Goal: Task Accomplishment & Management: Use online tool/utility

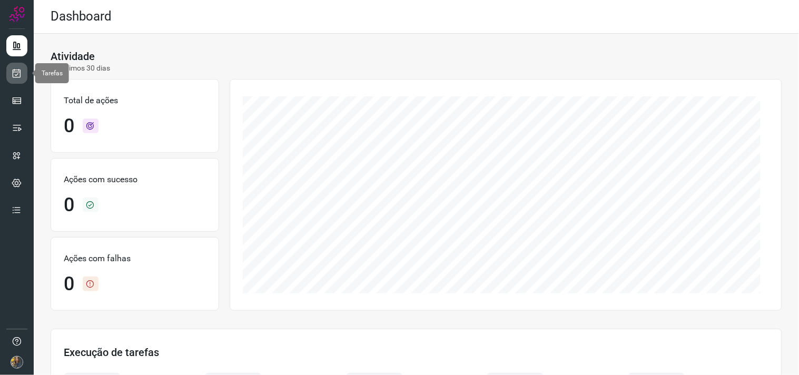
click at [22, 77] on icon at bounding box center [17, 73] width 11 height 11
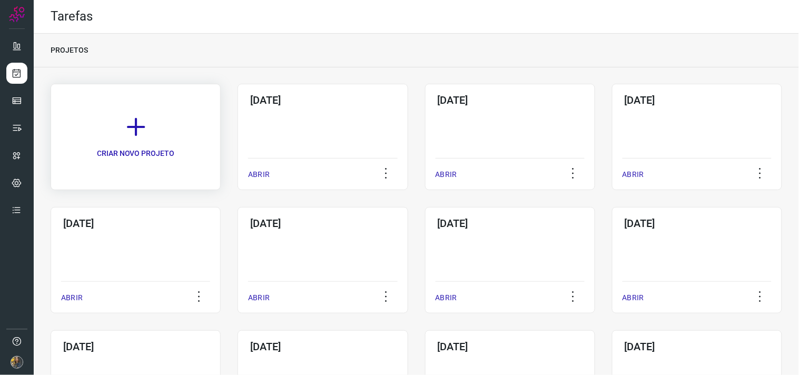
click at [196, 155] on link "CRIAR NOVO PROJETO" at bounding box center [136, 137] width 170 height 106
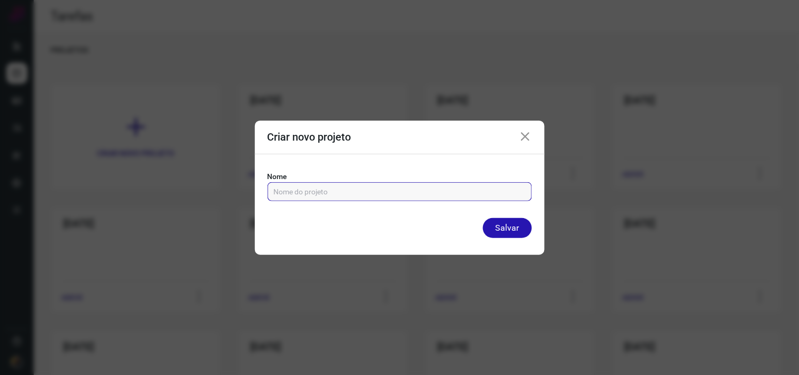
click at [356, 193] on input "text" at bounding box center [400, 192] width 252 height 18
type input "[DATE]"
click at [483, 218] on button "Salvar" at bounding box center [507, 228] width 49 height 20
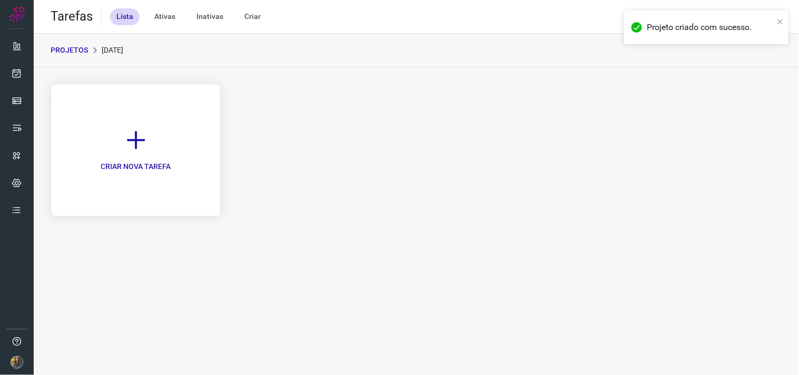
click at [166, 139] on link "CRIAR NOVA TAREFA" at bounding box center [136, 150] width 170 height 133
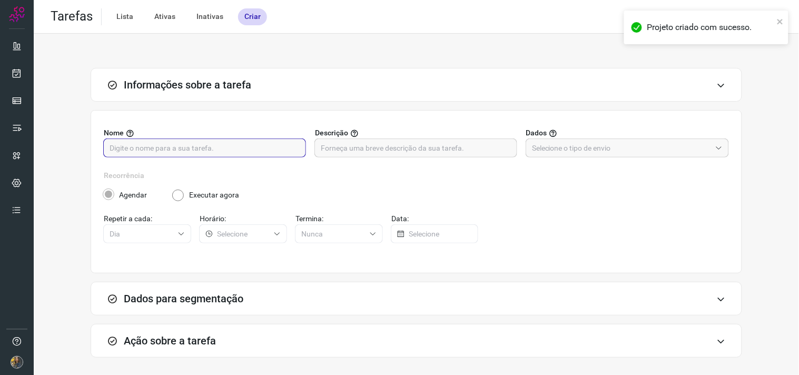
click at [267, 151] on input "text" at bounding box center [205, 148] width 190 height 18
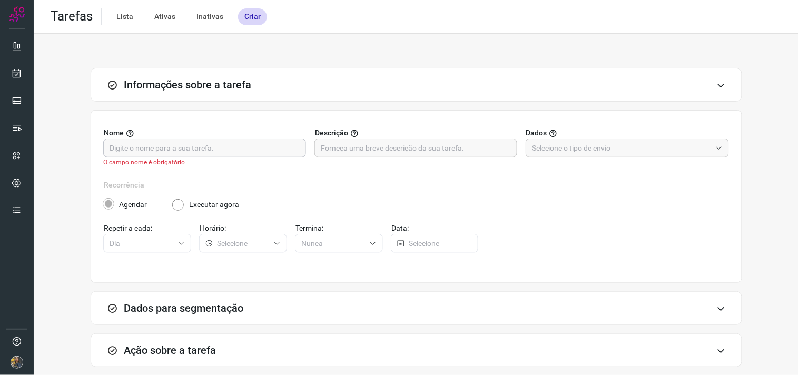
click at [232, 151] on input "text" at bounding box center [205, 148] width 190 height 18
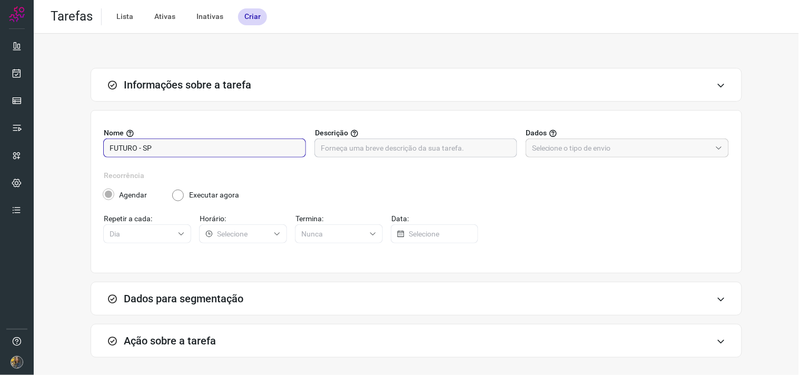
type input "FUTURO - SP"
click at [370, 155] on input "text" at bounding box center [416, 148] width 190 height 18
type input "259 - 8787"
click at [582, 144] on input "text" at bounding box center [621, 148] width 179 height 18
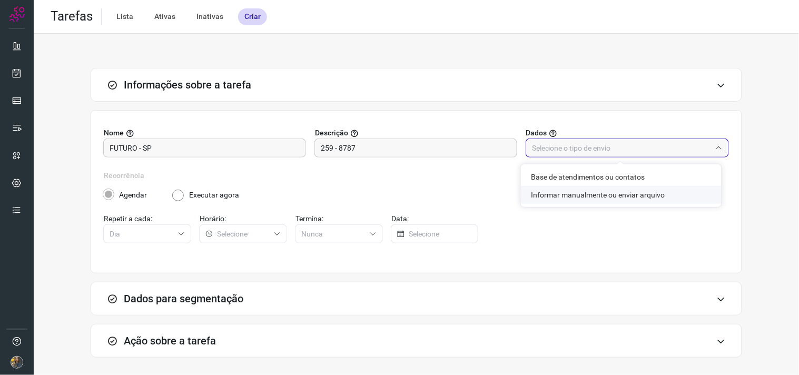
click at [581, 193] on li "Informar manualmente ou enviar arquivo" at bounding box center [621, 195] width 201 height 18
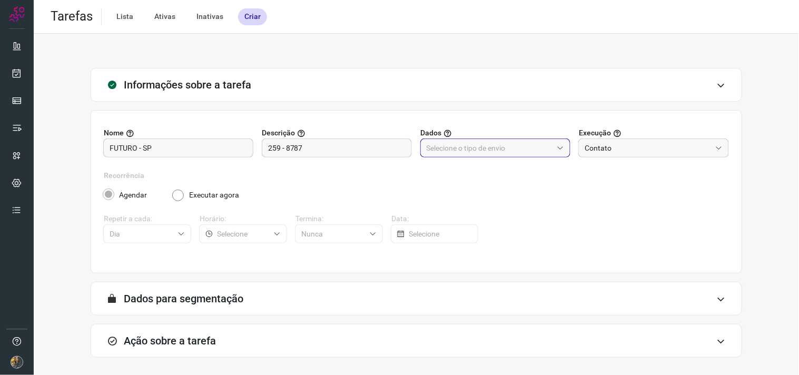
type input "Informar manualmente ou enviar arquivo"
radio input "false"
radio input "true"
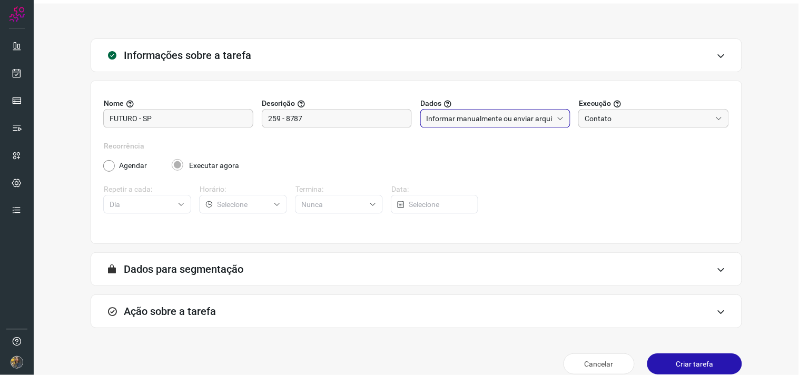
scroll to position [43, 0]
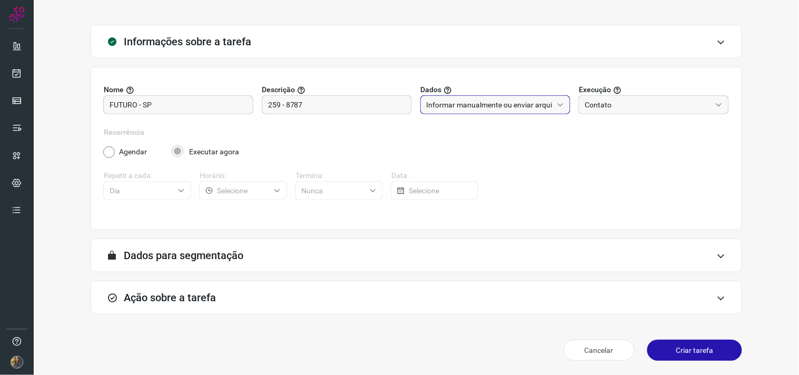
click at [429, 301] on div "Ação sobre a tarefa" at bounding box center [417, 298] width 652 height 34
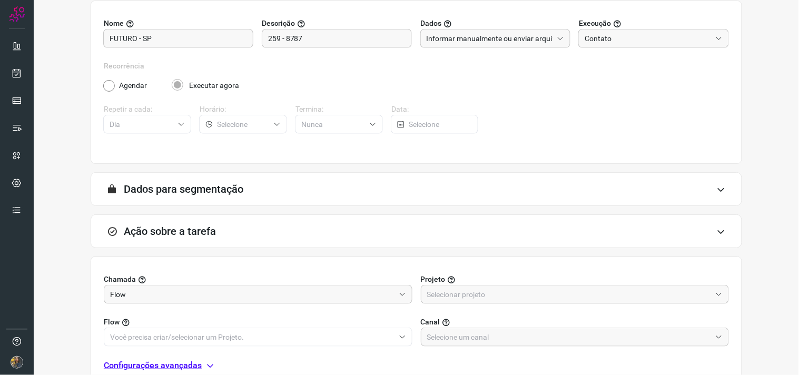
scroll to position [210, 0]
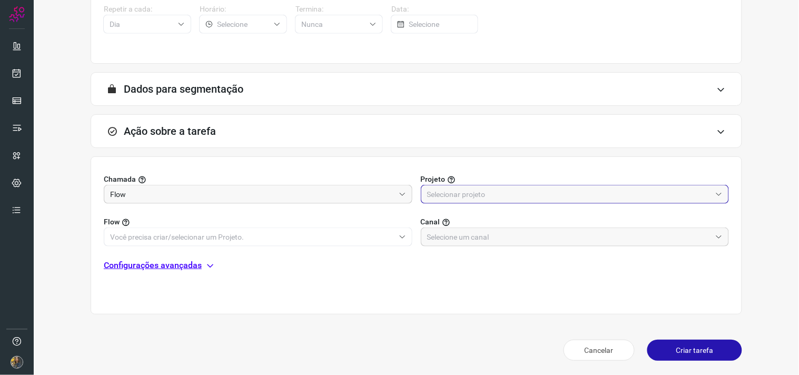
click at [444, 193] on input "text" at bounding box center [569, 194] width 284 height 18
click at [444, 239] on span "Automator" at bounding box center [445, 241] width 36 height 8
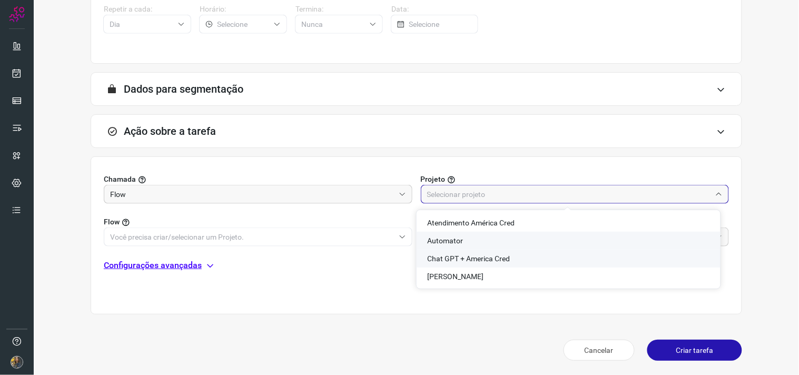
type input "Automator"
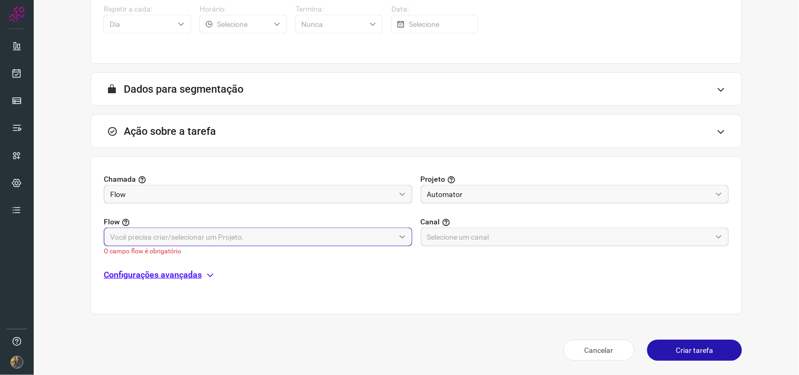
click at [355, 236] on input "text" at bounding box center [252, 237] width 284 height 18
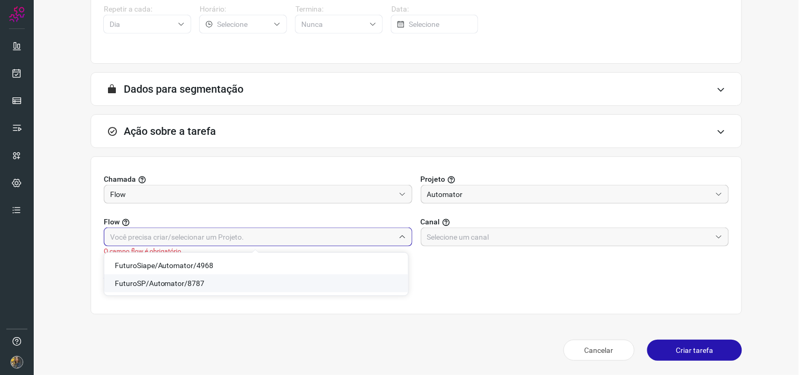
click at [187, 279] on span "FuturoSP/Automator/8787" at bounding box center [160, 283] width 90 height 8
type input "FuturoSP/Automator/8787"
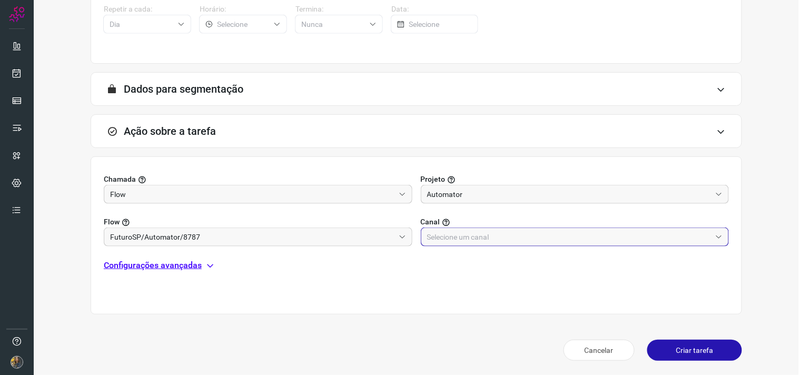
click at [427, 236] on input "text" at bounding box center [569, 237] width 284 height 18
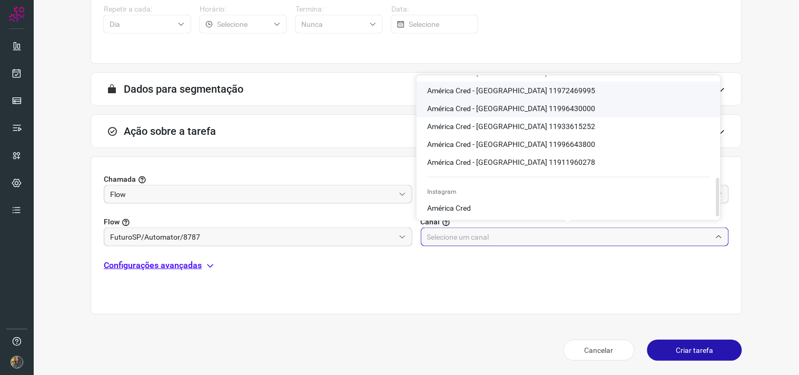
scroll to position [323, 0]
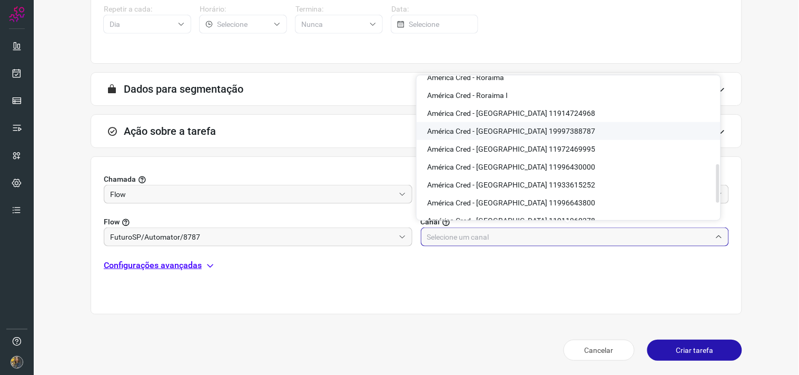
click at [513, 133] on span "América Cred - São Paulo 19997388787" at bounding box center [511, 131] width 168 height 8
type input "América Cred - São Paulo 19997388787"
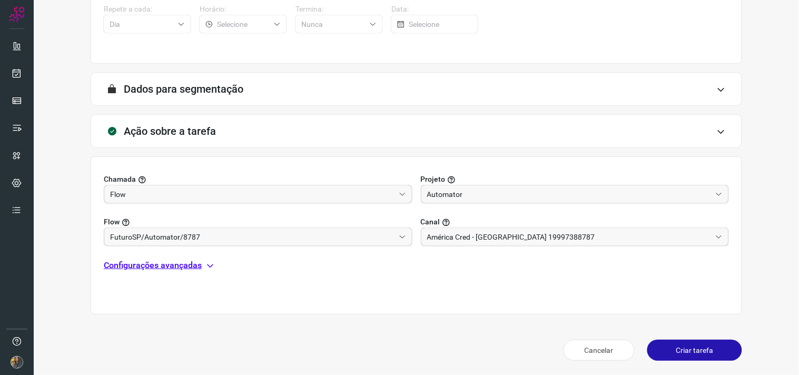
click at [170, 273] on div "Chamada Flow Projeto Automator Flow FuturoSP/Automator/8787 Canal América Cred …" at bounding box center [417, 235] width 652 height 158
click at [169, 264] on p "Configurações avançadas" at bounding box center [153, 265] width 98 height 13
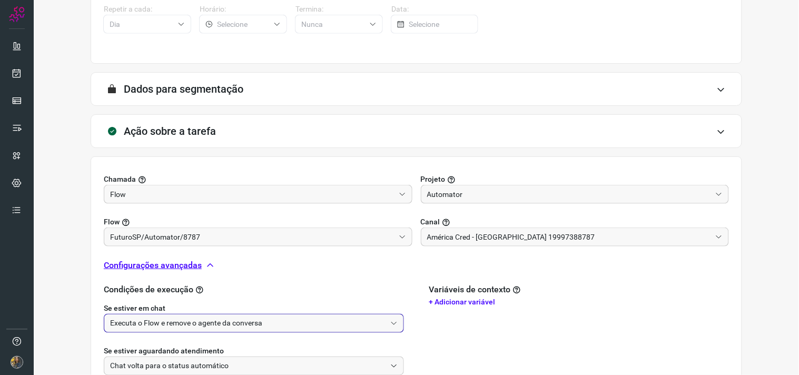
click at [172, 314] on input "Executa o Flow e remove o agente da conversa" at bounding box center [248, 323] width 276 height 18
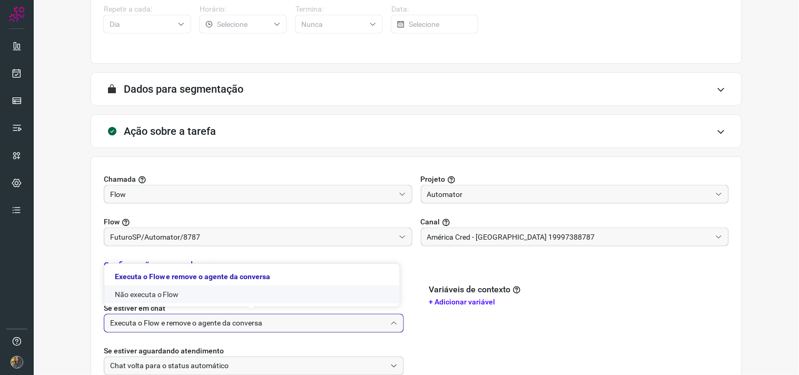
click at [162, 287] on li "Não executa o Flow" at bounding box center [252, 295] width 296 height 18
type input "Não executa o Flow"
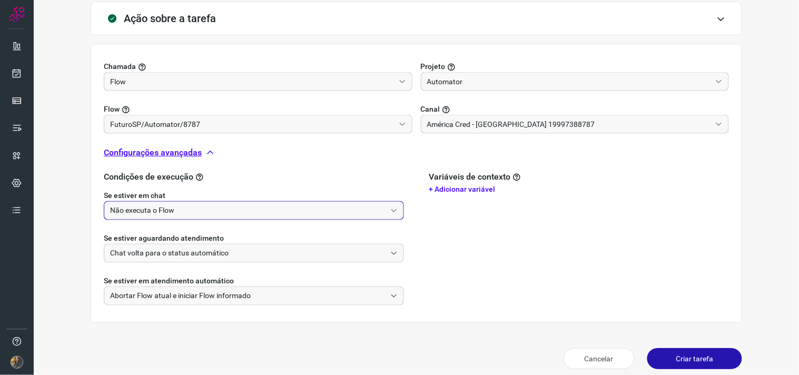
scroll to position [331, 0]
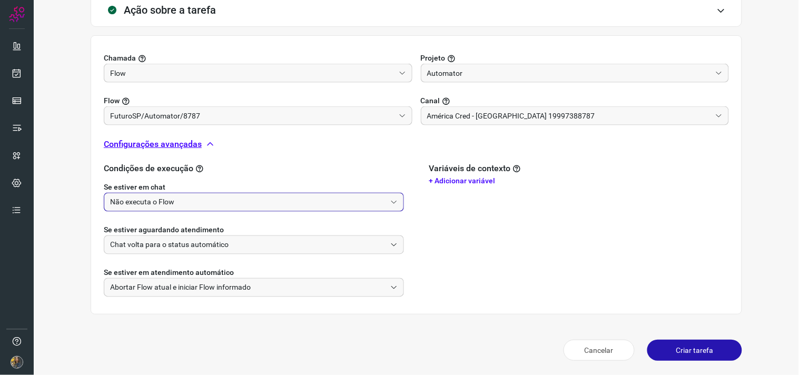
click at [687, 350] on button "Criar tarefa" at bounding box center [694, 350] width 95 height 21
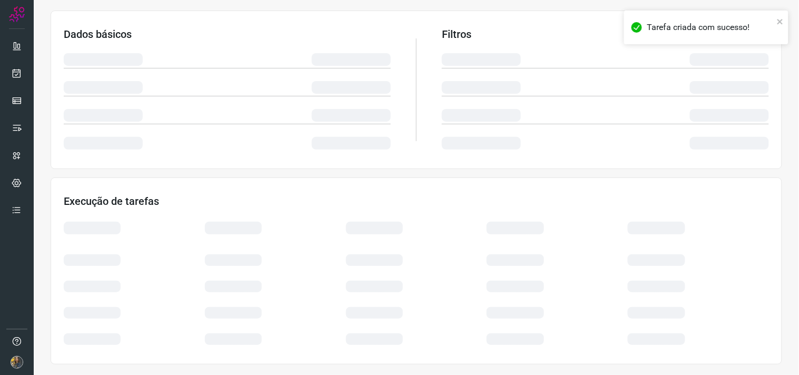
scroll to position [169, 0]
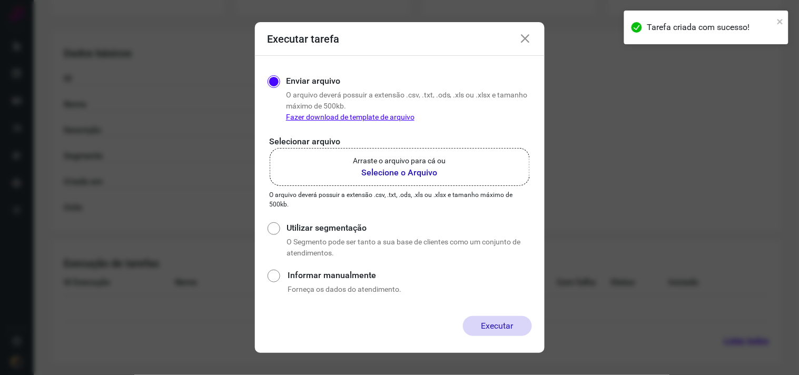
click at [427, 162] on p "Arraste o arquivo para cá ou" at bounding box center [399, 160] width 93 height 11
click at [0, 0] on input "Arraste o arquivo para cá ou Selecione o Arquivo" at bounding box center [0, 0] width 0 height 0
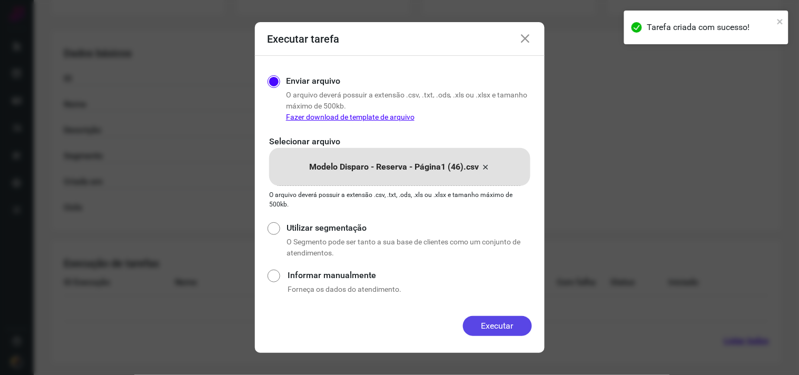
click at [513, 321] on button "Executar" at bounding box center [497, 326] width 69 height 20
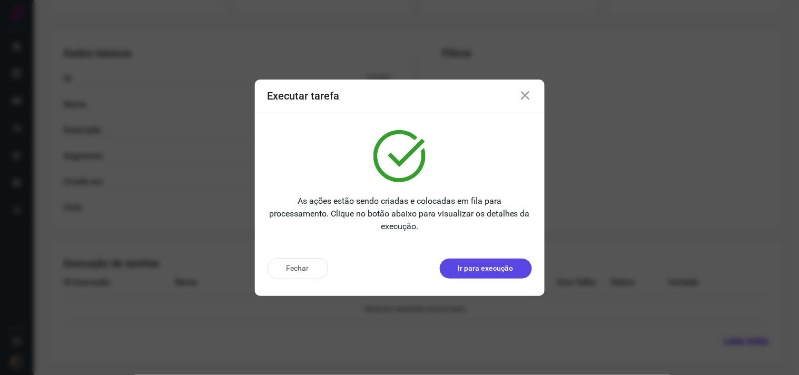
click at [463, 270] on p "Ir para execução" at bounding box center [485, 268] width 55 height 11
click at [462, 267] on p "Ir para execução" at bounding box center [485, 268] width 55 height 11
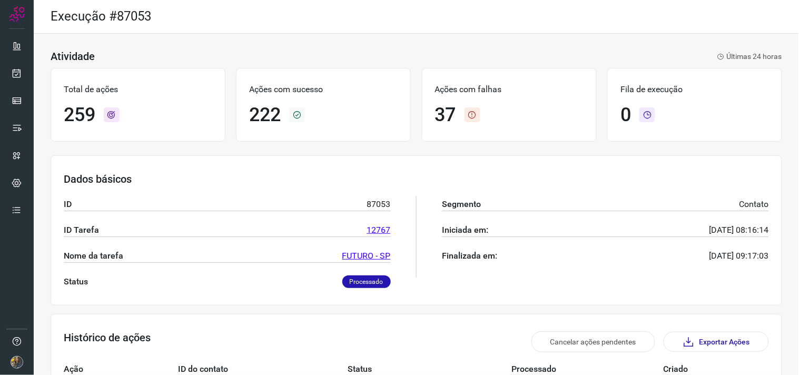
scroll to position [319, 0]
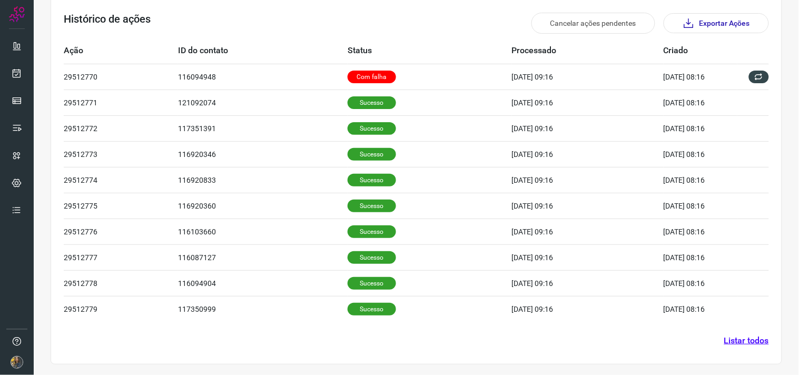
click at [755, 344] on link "Listar todos" at bounding box center [746, 341] width 45 height 13
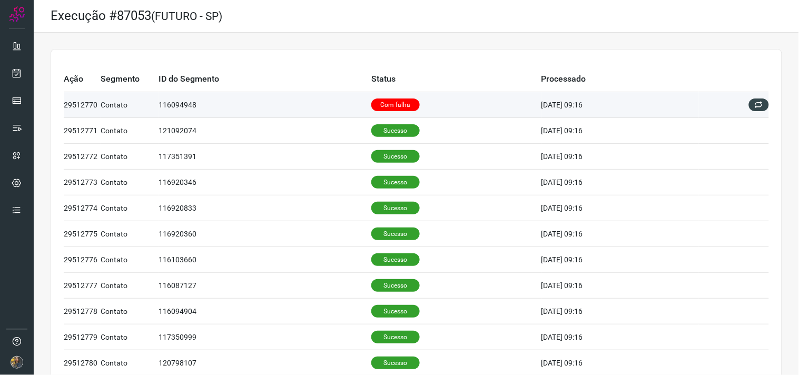
click at [388, 102] on p "Com falha" at bounding box center [395, 105] width 48 height 13
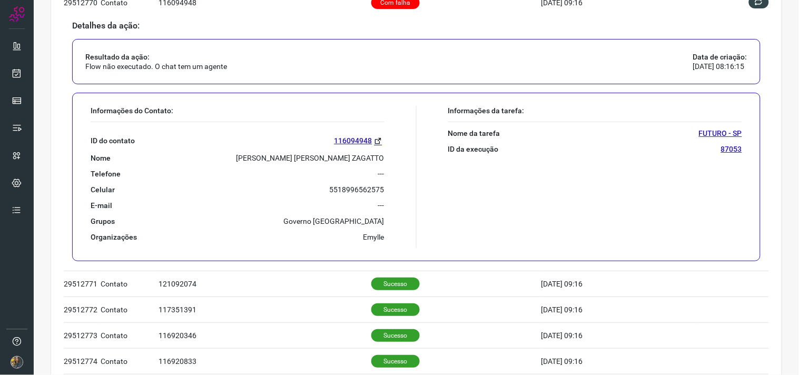
scroll to position [117, 0]
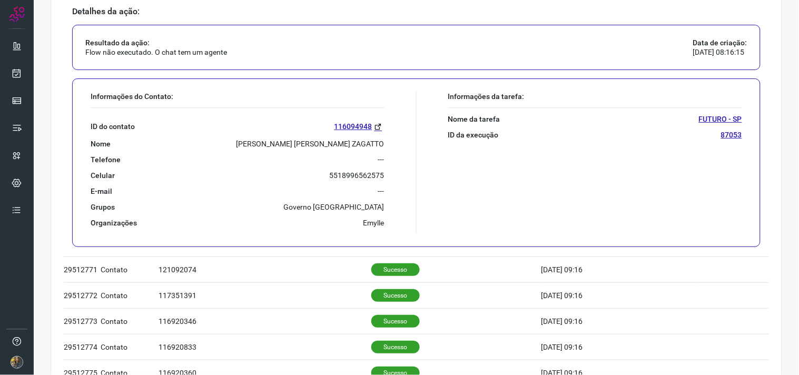
click at [330, 147] on p "DANIEL AURELIO DE FREITAS LOPES ZAGATTO" at bounding box center [311, 143] width 148 height 9
click at [329, 147] on p "DANIEL AURELIO DE FREITAS LOPES ZAGATTO" at bounding box center [311, 143] width 148 height 9
copy p "DANIEL AURELIO DE FREITAS LOPES ZAGATTO"
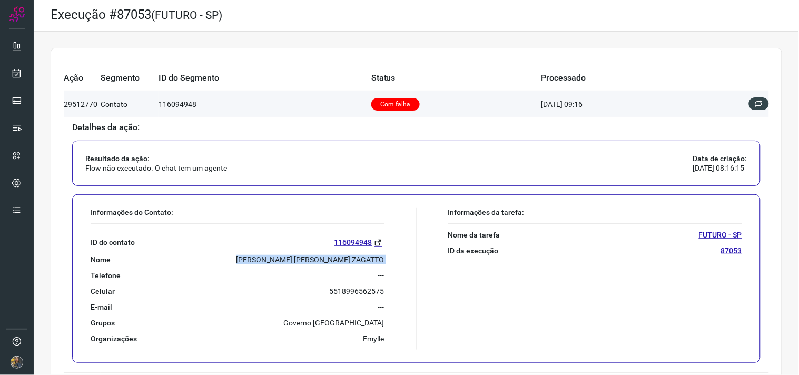
scroll to position [0, 0]
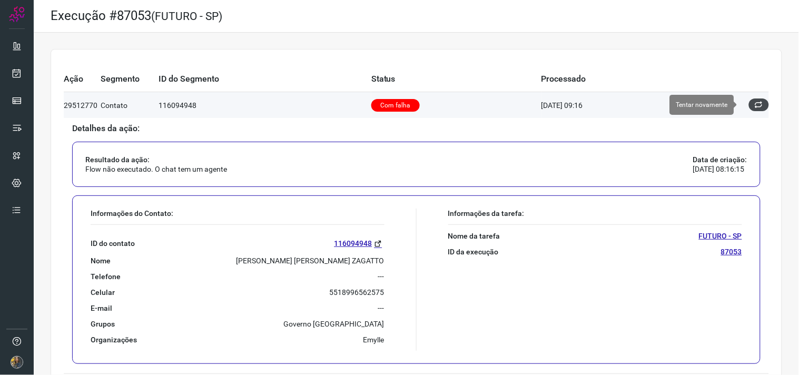
click at [755, 103] on button at bounding box center [759, 105] width 20 height 13
click at [755, 104] on icon at bounding box center [759, 105] width 8 height 8
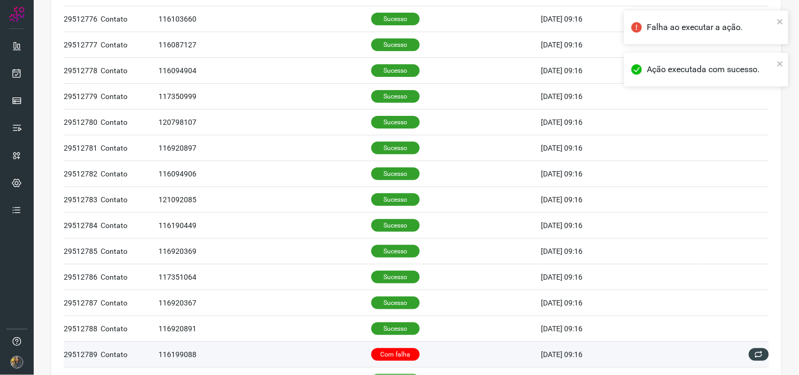
scroll to position [681, 0]
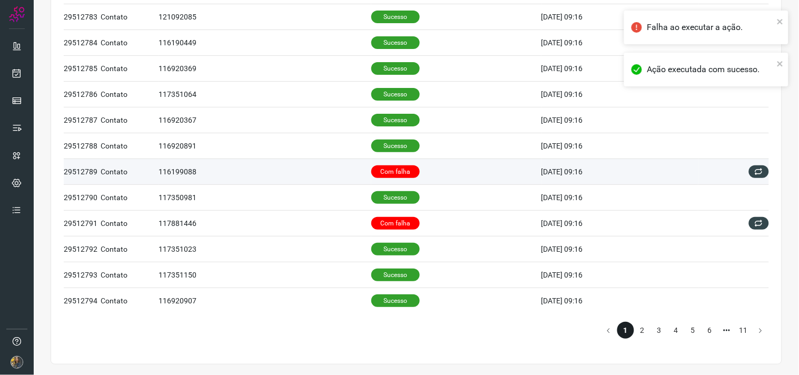
click at [457, 172] on td "Com falha" at bounding box center [456, 172] width 170 height 26
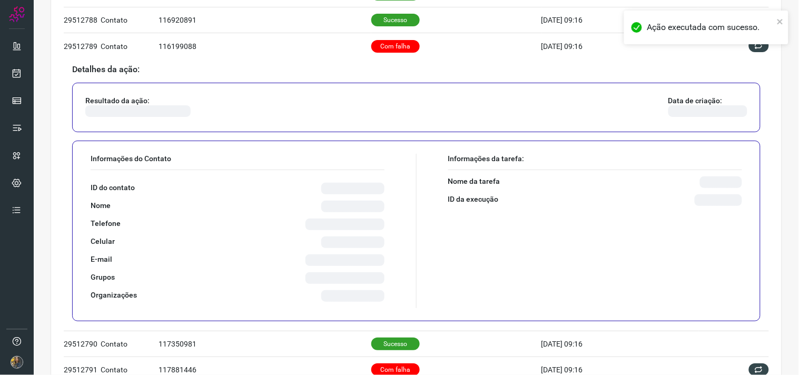
scroll to position [543, 0]
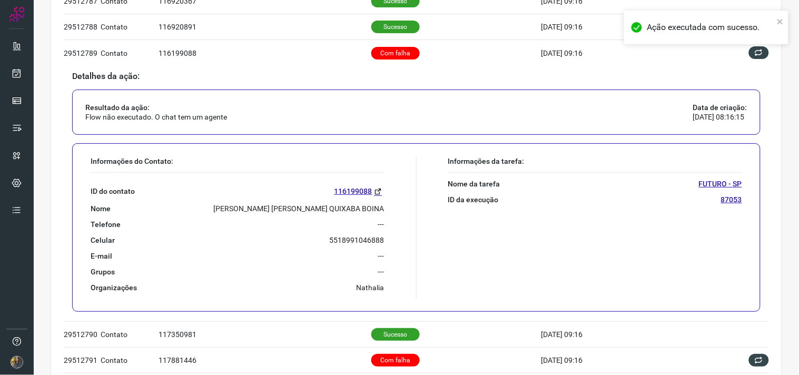
click at [332, 206] on p "MARIA JOSE QUIXABA BOINA" at bounding box center [299, 208] width 171 height 9
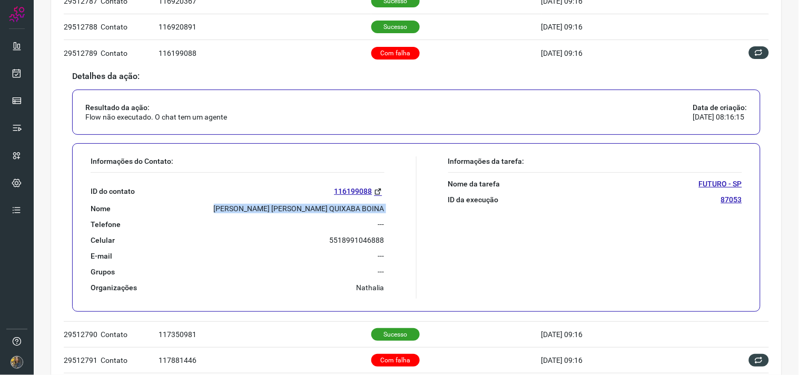
click at [332, 206] on p "MARIA JOSE QUIXABA BOINA" at bounding box center [299, 208] width 171 height 9
copy p "MARIA JOSE QUIXABA BOINA"
click at [22, 68] on icon at bounding box center [17, 73] width 11 height 11
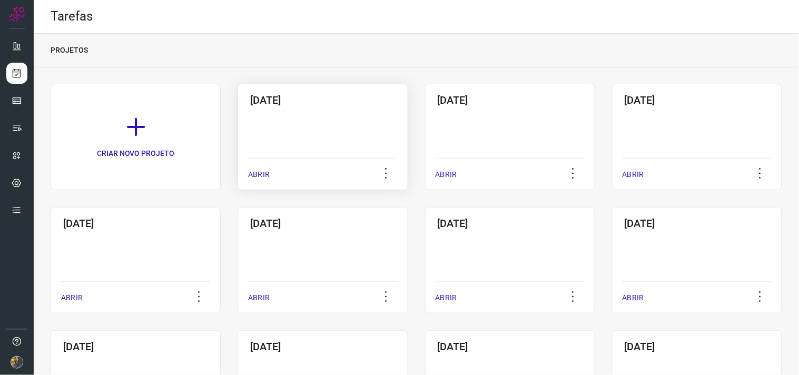
click at [292, 124] on div "[DATE] ABRIR" at bounding box center [323, 137] width 170 height 106
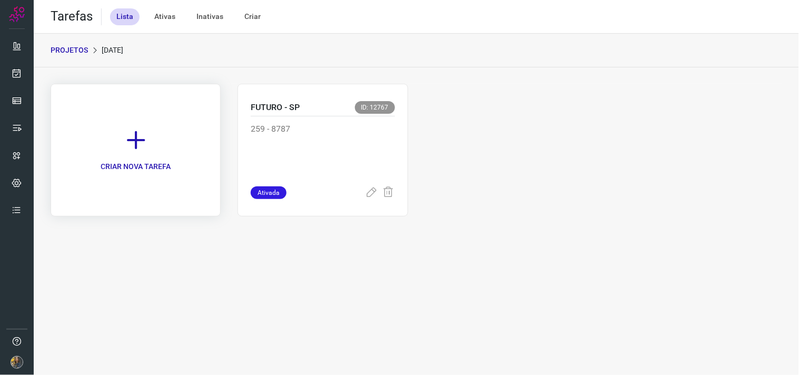
click at [182, 133] on link "CRIAR NOVA TAREFA" at bounding box center [136, 150] width 170 height 133
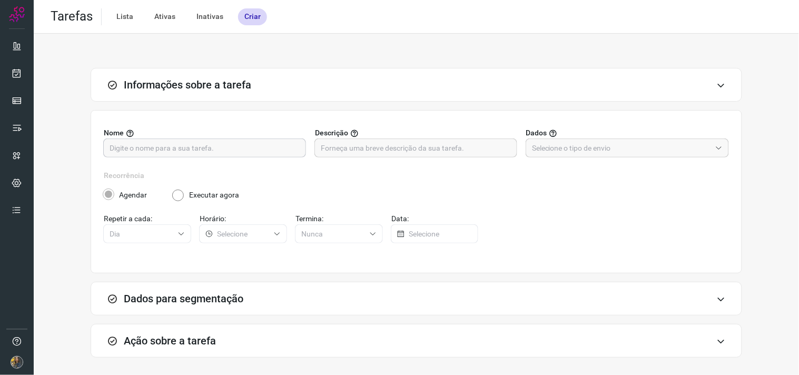
click at [248, 153] on input "text" at bounding box center [205, 148] width 190 height 18
type input "F"
type input "FUTURO - SP"
click at [412, 145] on input "text" at bounding box center [416, 148] width 190 height 18
type input "298 - 0000"
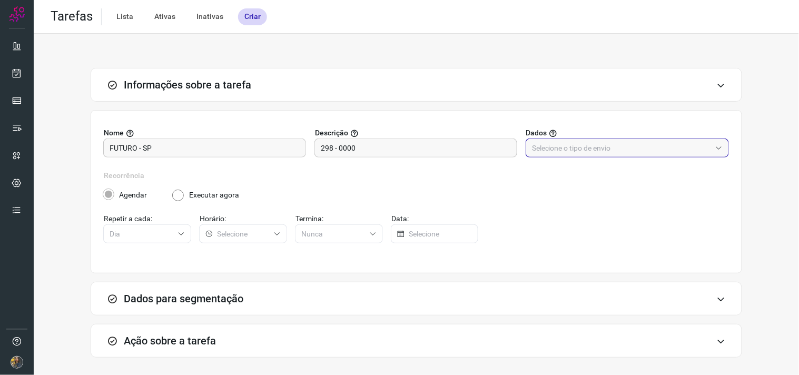
click at [558, 146] on input "text" at bounding box center [621, 148] width 179 height 18
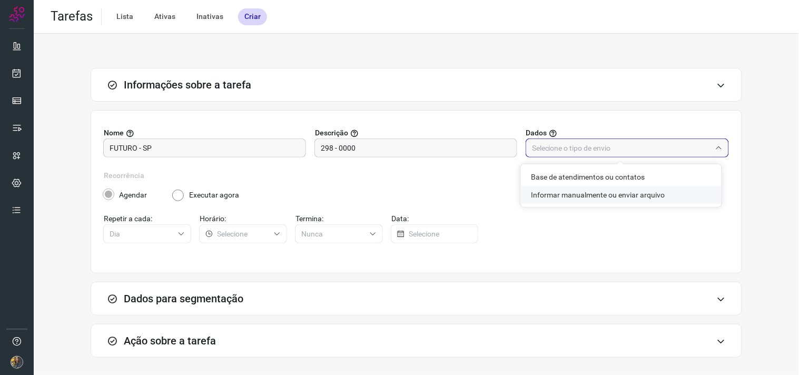
click at [547, 194] on li "Informar manualmente ou enviar arquivo" at bounding box center [621, 195] width 201 height 18
type input "Informar manualmente ou enviar arquivo"
radio input "false"
radio input "true"
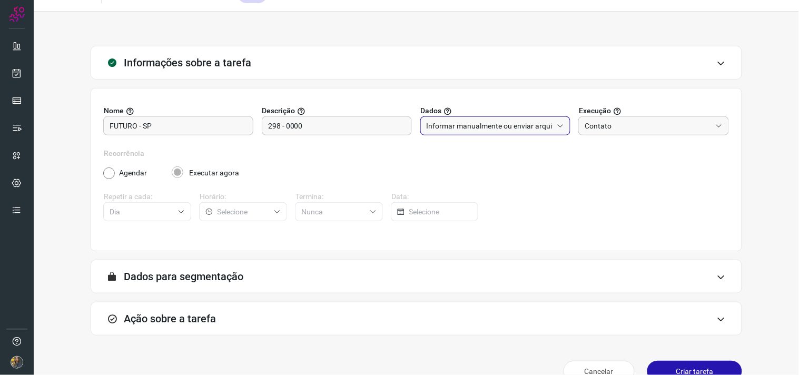
scroll to position [43, 0]
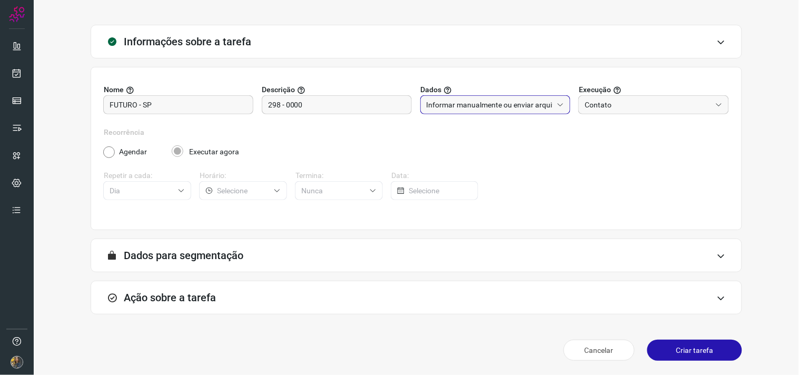
click at [485, 300] on div "Ação sobre a tarefa" at bounding box center [417, 298] width 652 height 34
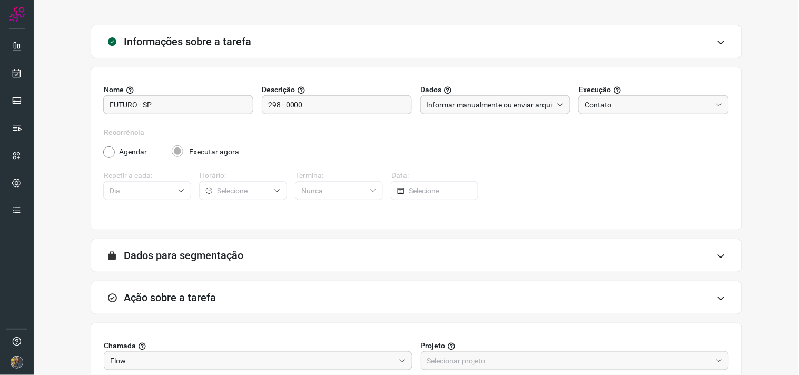
scroll to position [210, 0]
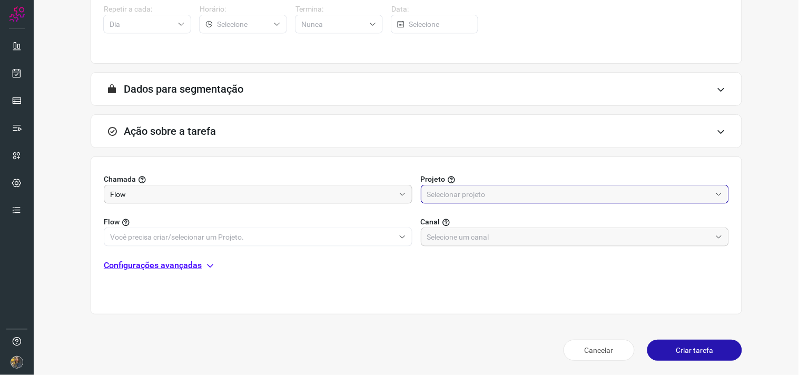
click at [485, 198] on input "text" at bounding box center [569, 194] width 284 height 18
click at [465, 239] on li "Automator" at bounding box center [569, 241] width 304 height 18
type input "Automator"
click at [386, 240] on input "text" at bounding box center [252, 237] width 284 height 18
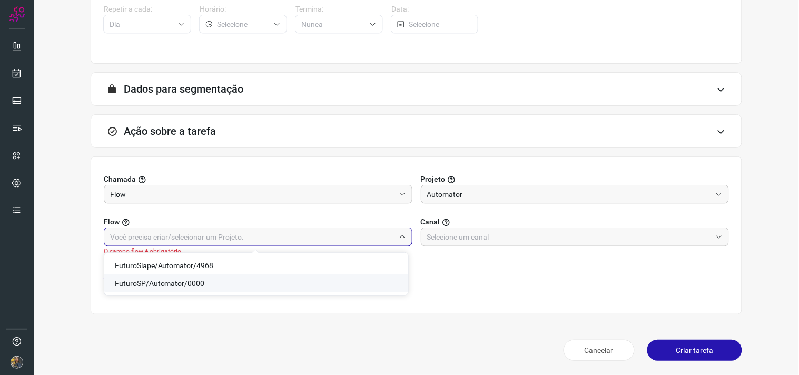
click at [203, 282] on li "FuturoSP/Automator/0000" at bounding box center [256, 283] width 304 height 18
type input "FuturoSP/Automator/0000"
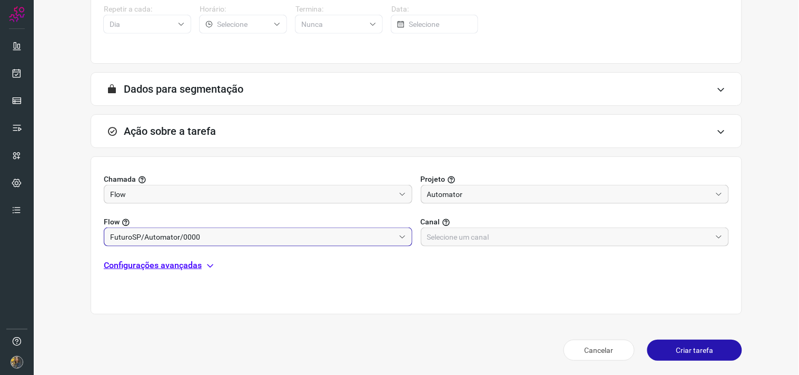
click at [469, 251] on div "Chamada Flow Projeto Automator Flow FuturoSP/Automator/0000 Canal Configurações…" at bounding box center [417, 235] width 652 height 158
click at [466, 244] on input "text" at bounding box center [569, 237] width 284 height 18
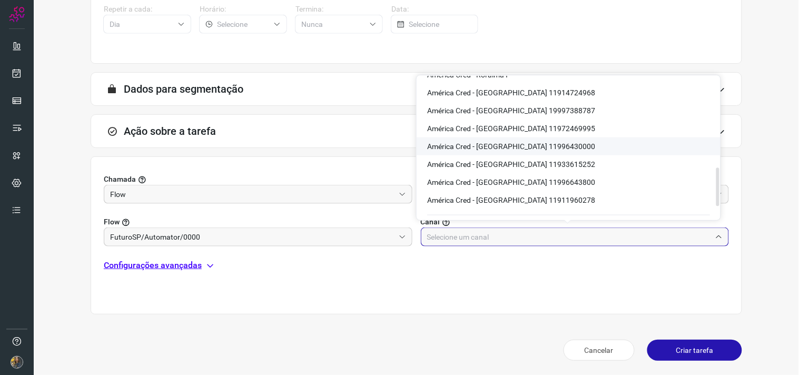
scroll to position [323, 0]
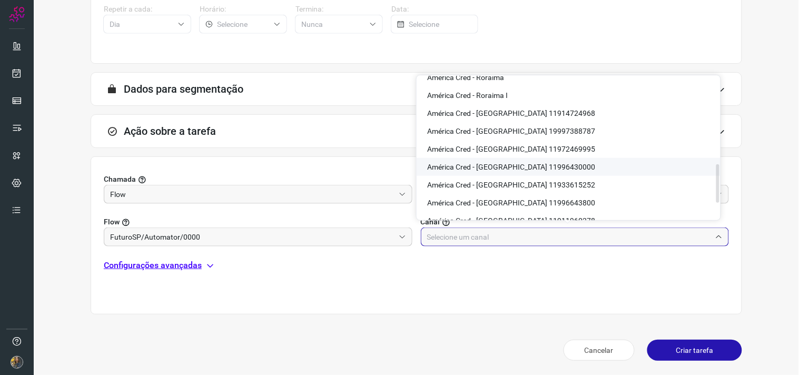
click at [531, 168] on span "América Cred - São Paulo 11996430000" at bounding box center [511, 167] width 168 height 8
type input "América Cred - São Paulo 11996430000"
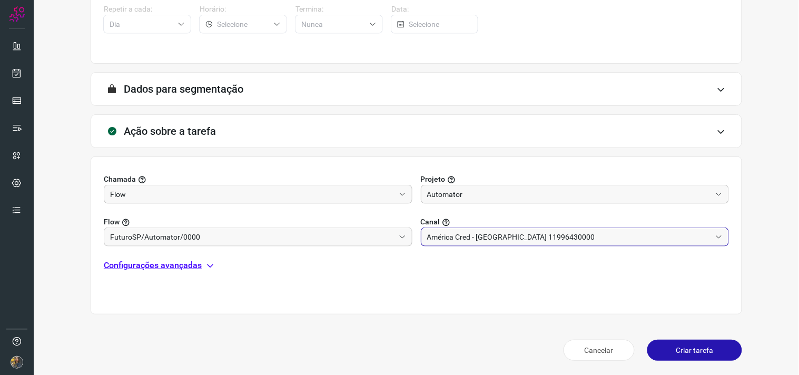
click at [180, 257] on div "Chamada Flow Projeto Automator Flow FuturoSP/Automator/0000 Canal América Cred …" at bounding box center [417, 235] width 652 height 158
click at [185, 264] on p "Configurações avançadas" at bounding box center [153, 265] width 98 height 13
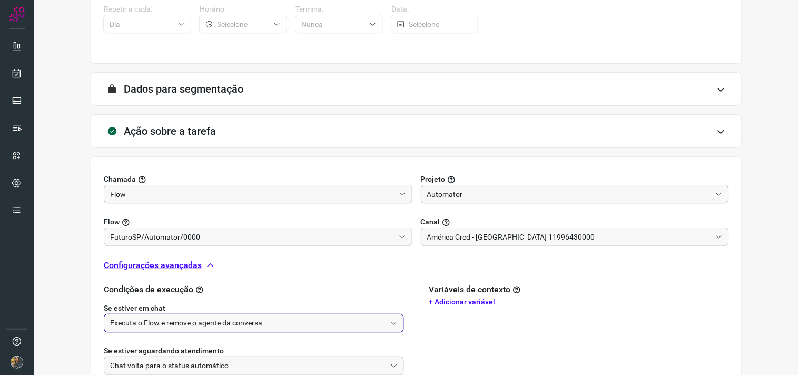
click at [201, 319] on input "Executa o Flow e remove o agente da conversa" at bounding box center [248, 323] width 276 height 18
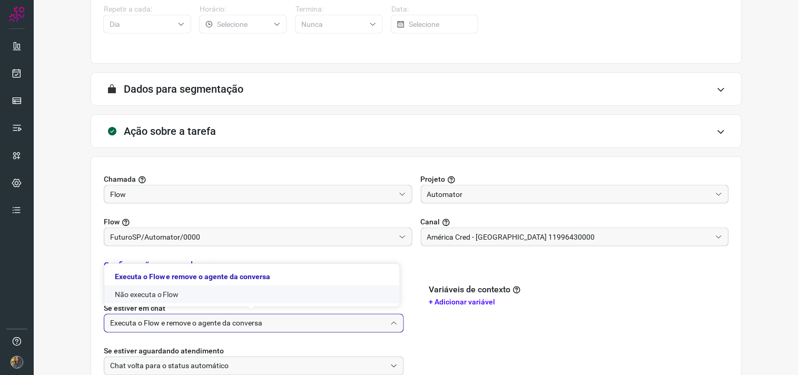
click at [186, 296] on li "Não executa o Flow" at bounding box center [252, 295] width 296 height 18
type input "Não executa o Flow"
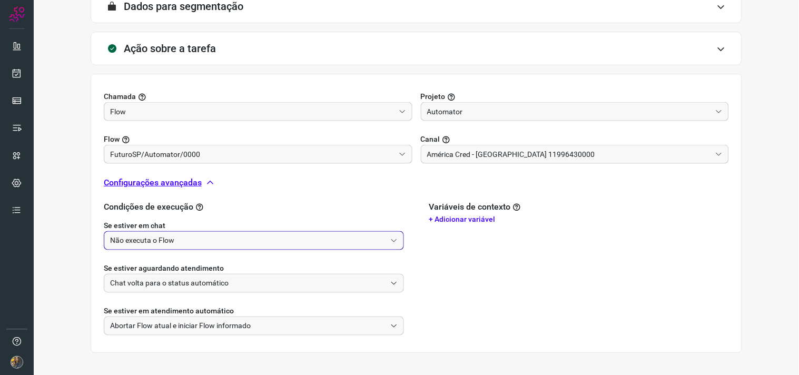
scroll to position [331, 0]
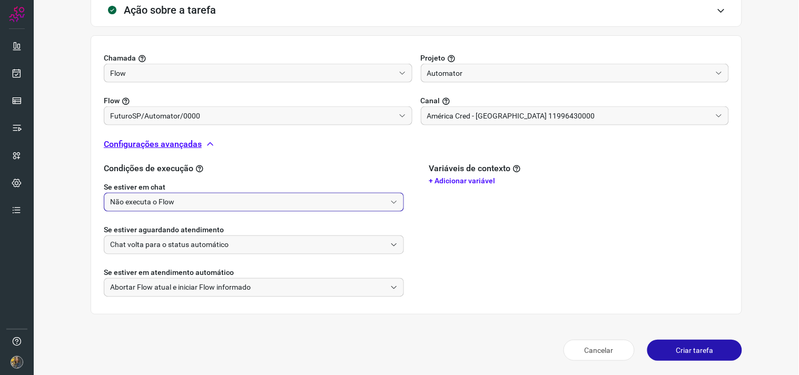
click at [672, 354] on button "Criar tarefa" at bounding box center [694, 350] width 95 height 21
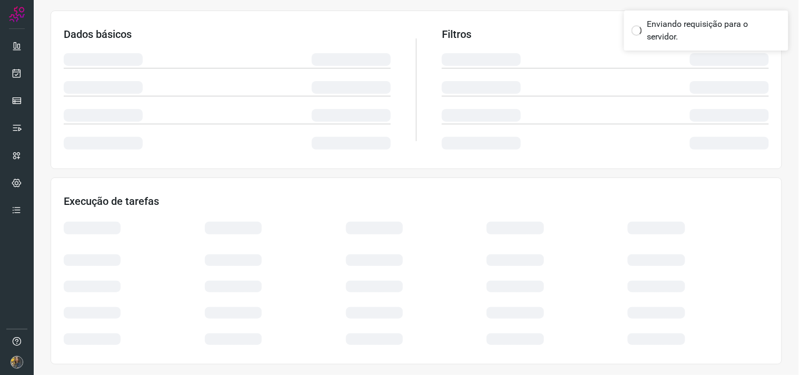
scroll to position [169, 0]
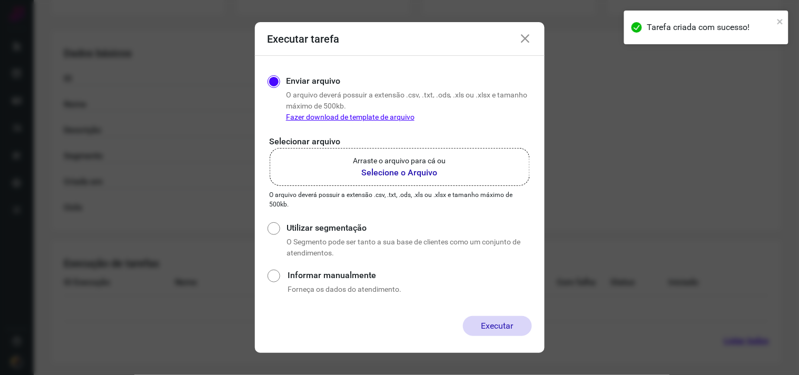
click at [374, 171] on b "Selecione o Arquivo" at bounding box center [399, 172] width 93 height 13
click at [0, 0] on input "Arraste o arquivo para cá ou Selecione o Arquivo" at bounding box center [0, 0] width 0 height 0
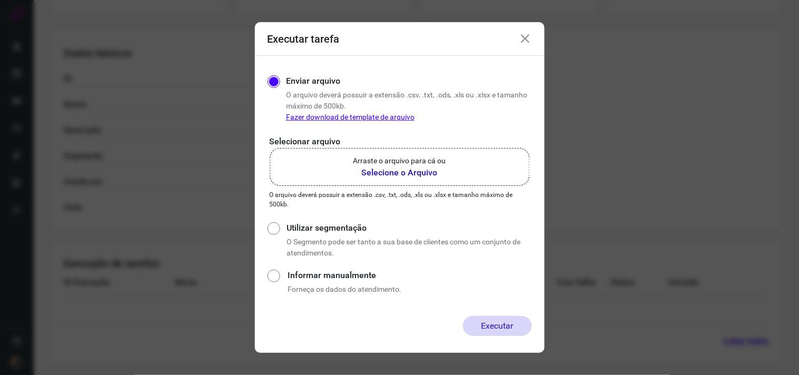
click at [398, 178] on b "Selecione o Arquivo" at bounding box center [399, 172] width 93 height 13
click at [0, 0] on input "Arraste o arquivo para cá ou Selecione o Arquivo" at bounding box center [0, 0] width 0 height 0
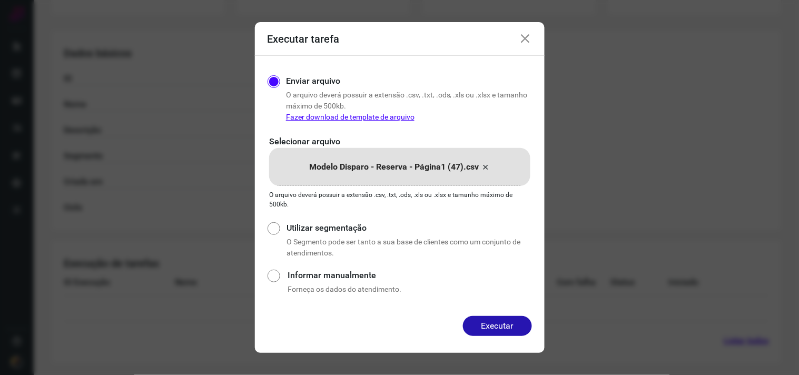
click at [490, 316] on div "Enviar arquivo O arquivo deverá possuir a extensão .csv, .txt, .ods, .xls ou .x…" at bounding box center [400, 186] width 290 height 260
click at [493, 321] on button "Executar" at bounding box center [497, 326] width 69 height 20
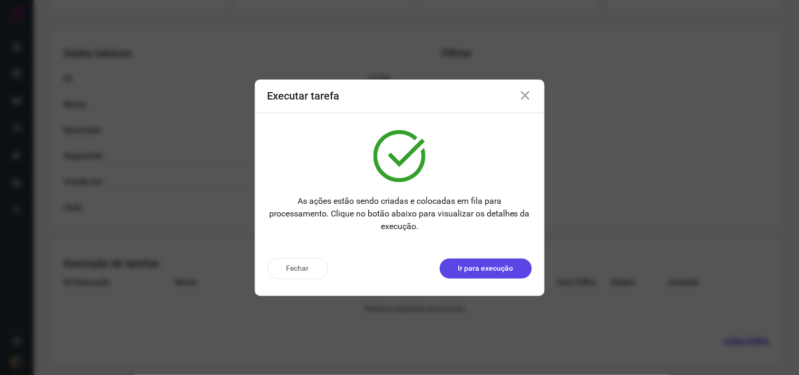
click at [460, 260] on button "Ir para execução" at bounding box center [486, 269] width 92 height 20
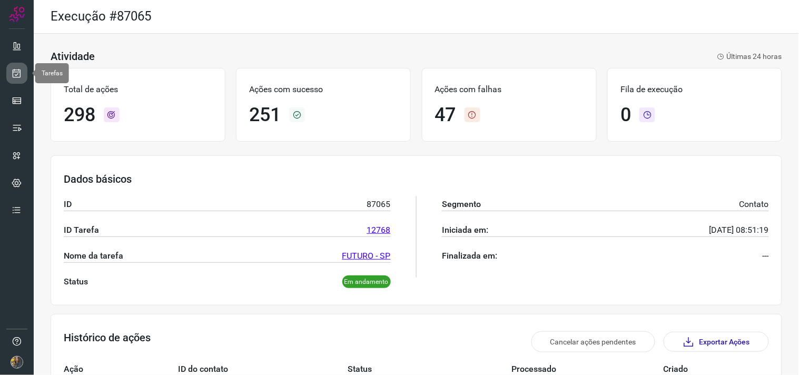
click at [22, 74] on icon at bounding box center [17, 73] width 11 height 11
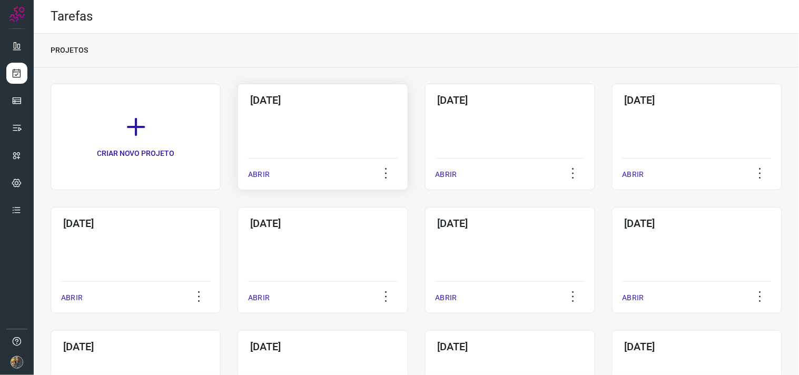
click at [370, 123] on div "[DATE] ABRIR" at bounding box center [323, 137] width 170 height 106
